Goal: Task Accomplishment & Management: Use online tool/utility

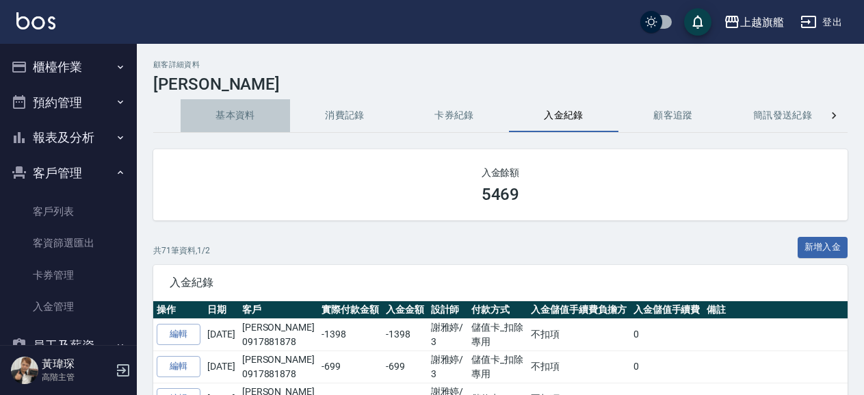
click at [213, 118] on button "基本資料" at bounding box center [235, 115] width 109 height 33
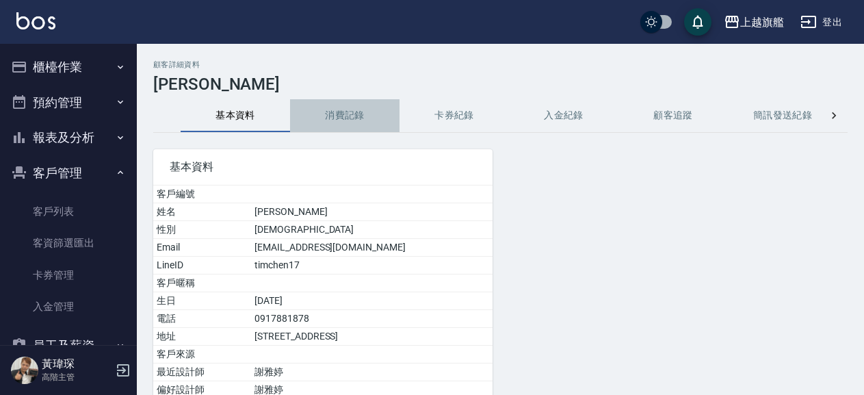
click at [337, 114] on button "消費記錄" at bounding box center [344, 115] width 109 height 33
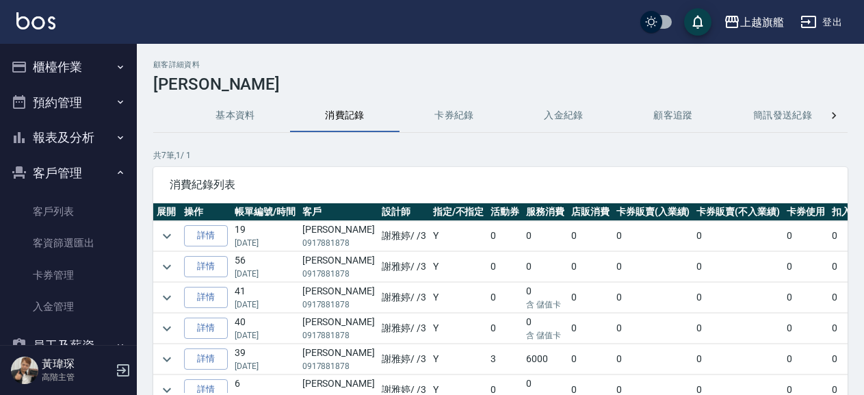
click at [453, 112] on button "卡券紀錄" at bounding box center [454, 115] width 109 height 33
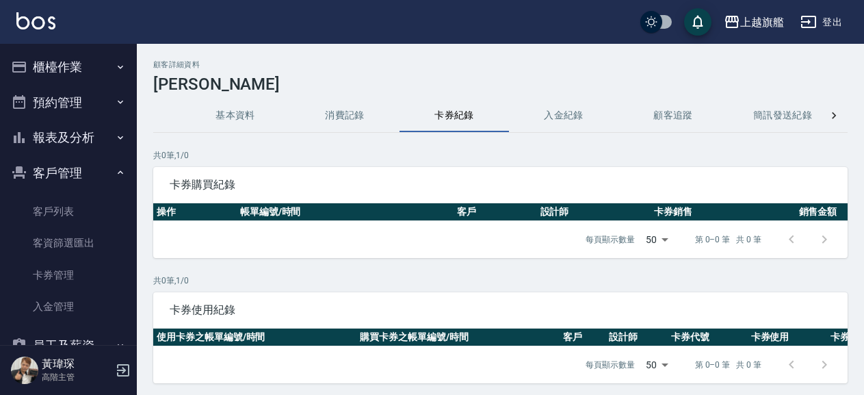
click at [562, 109] on button "入金紀錄" at bounding box center [563, 115] width 109 height 33
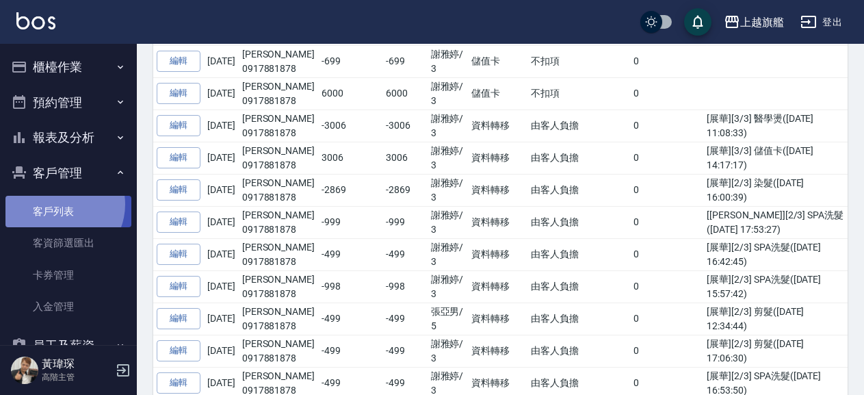
click at [56, 205] on link "客戶列表" at bounding box center [68, 211] width 126 height 31
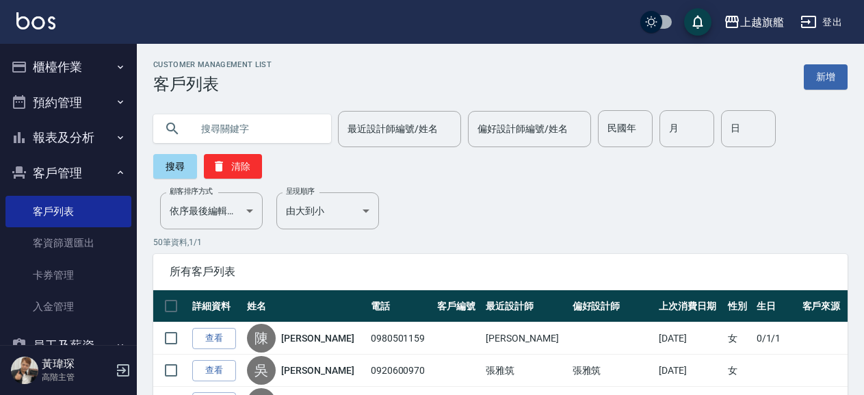
click at [233, 132] on input "text" at bounding box center [256, 128] width 129 height 37
type input "0952279305"
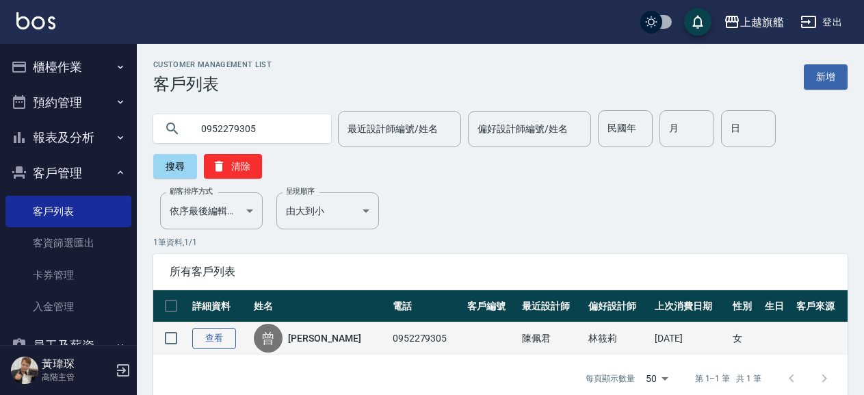
click at [213, 335] on link "查看" at bounding box center [214, 338] width 44 height 21
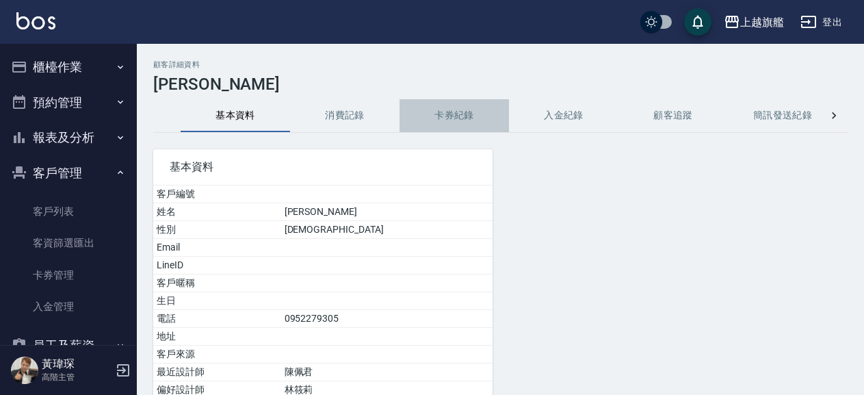
click at [448, 118] on button "卡券紀錄" at bounding box center [454, 115] width 109 height 33
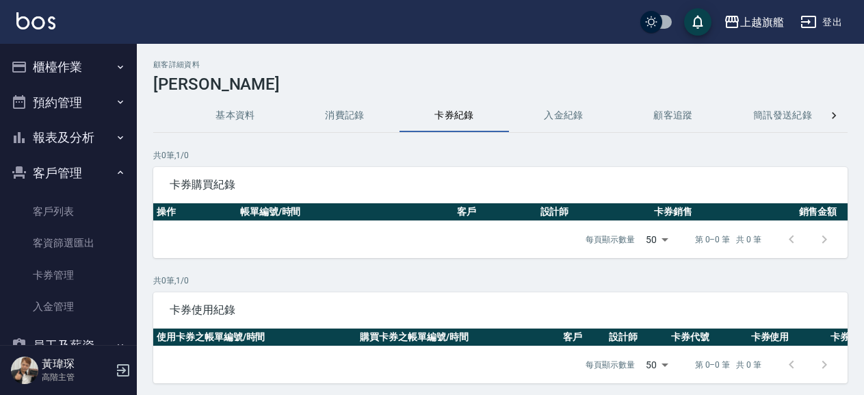
click at [565, 109] on button "入金紀錄" at bounding box center [563, 115] width 109 height 33
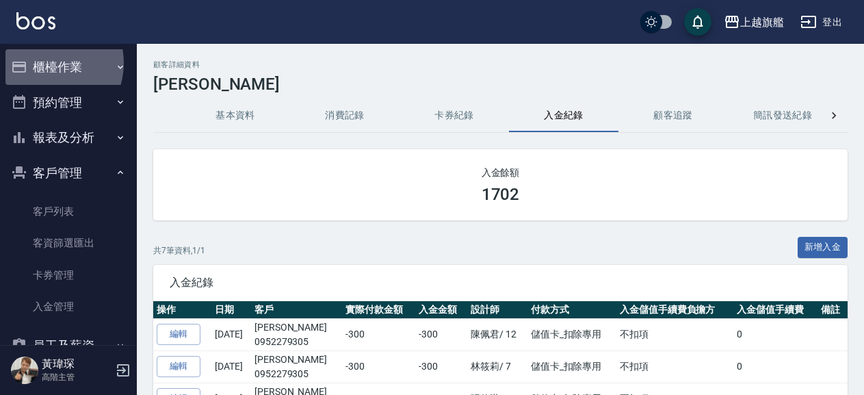
click at [45, 63] on button "櫃檯作業" at bounding box center [68, 67] width 126 height 36
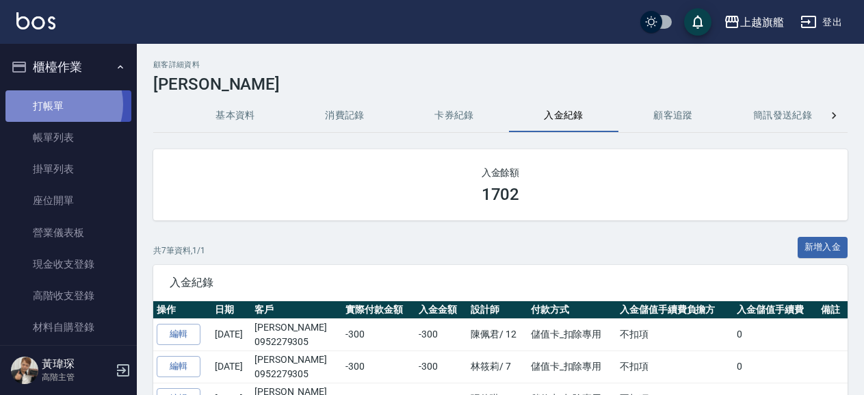
click at [58, 104] on link "打帳單" at bounding box center [68, 105] width 126 height 31
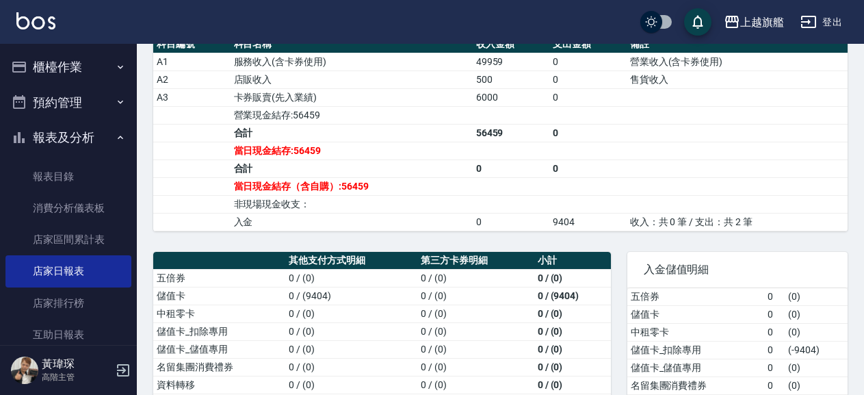
scroll to position [166, 0]
